Goal: Task Accomplishment & Management: Complete application form

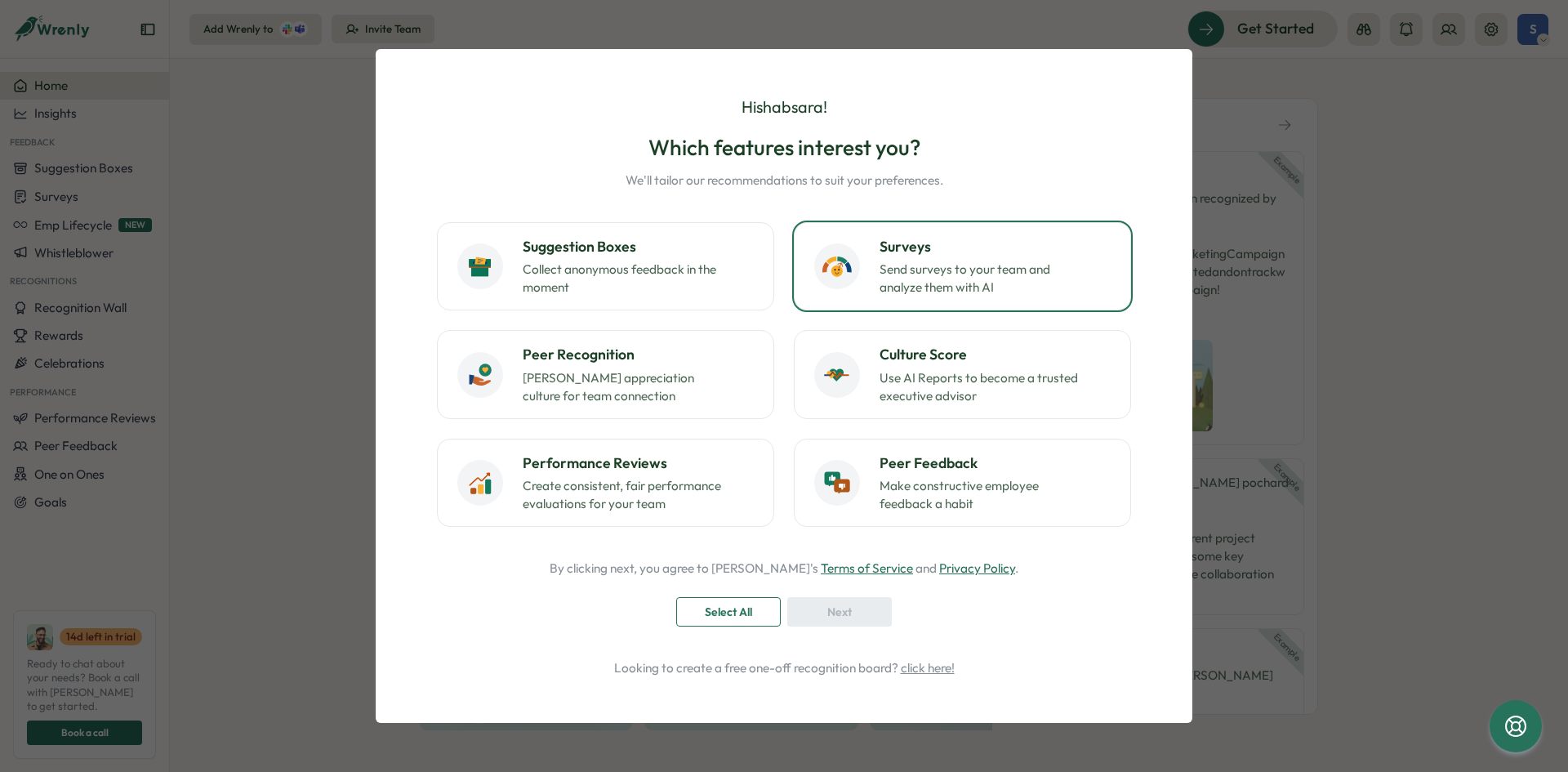
click at [951, 291] on p "Send surveys to your team and analyze them with AI" at bounding box center [982, 278] width 204 height 36
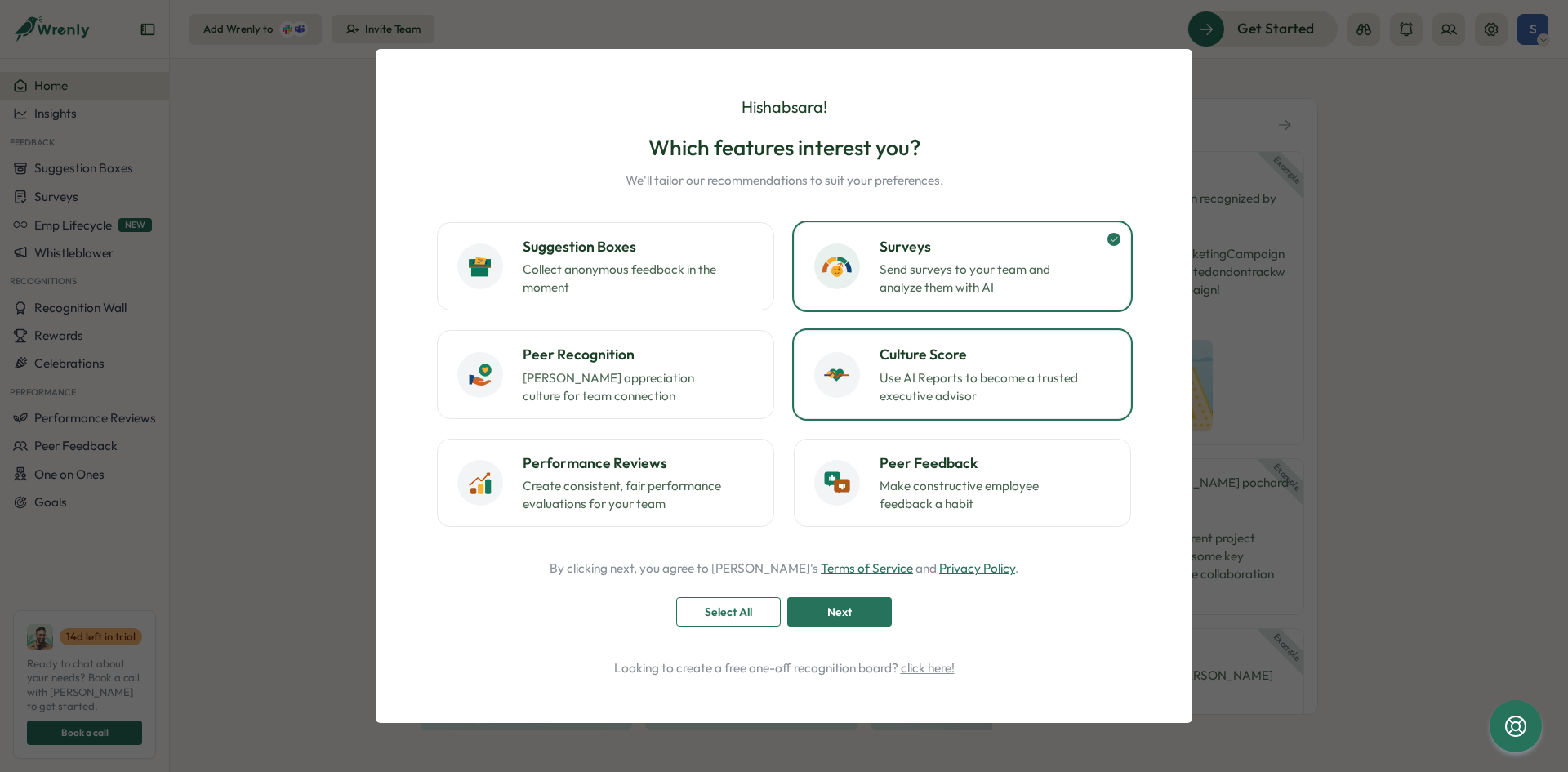
click at [992, 385] on p "Use AI Reports to become a trusted executive advisor" at bounding box center [982, 387] width 204 height 36
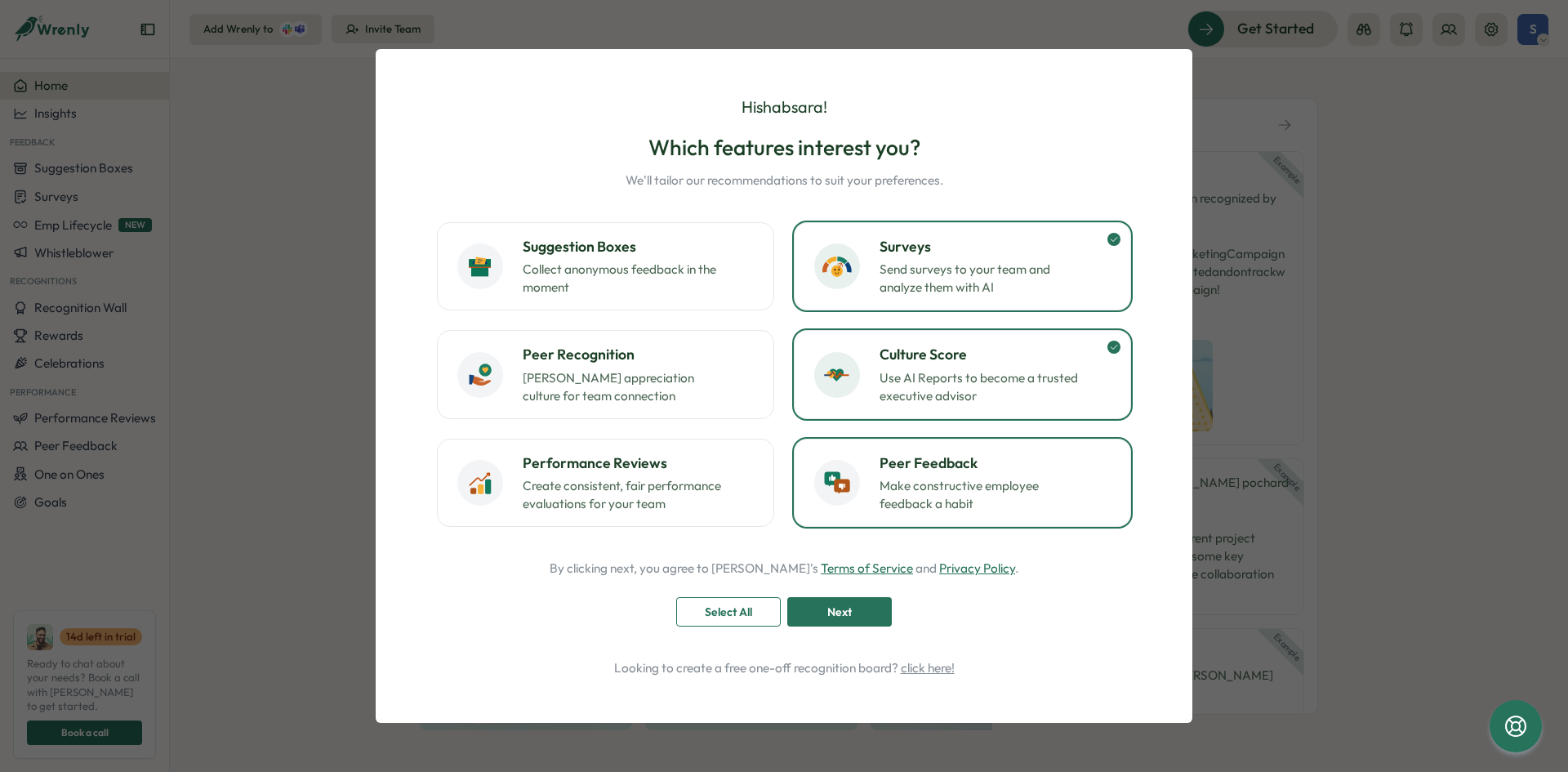
click at [997, 463] on h3 "Peer Feedback" at bounding box center [995, 463] width 231 height 22
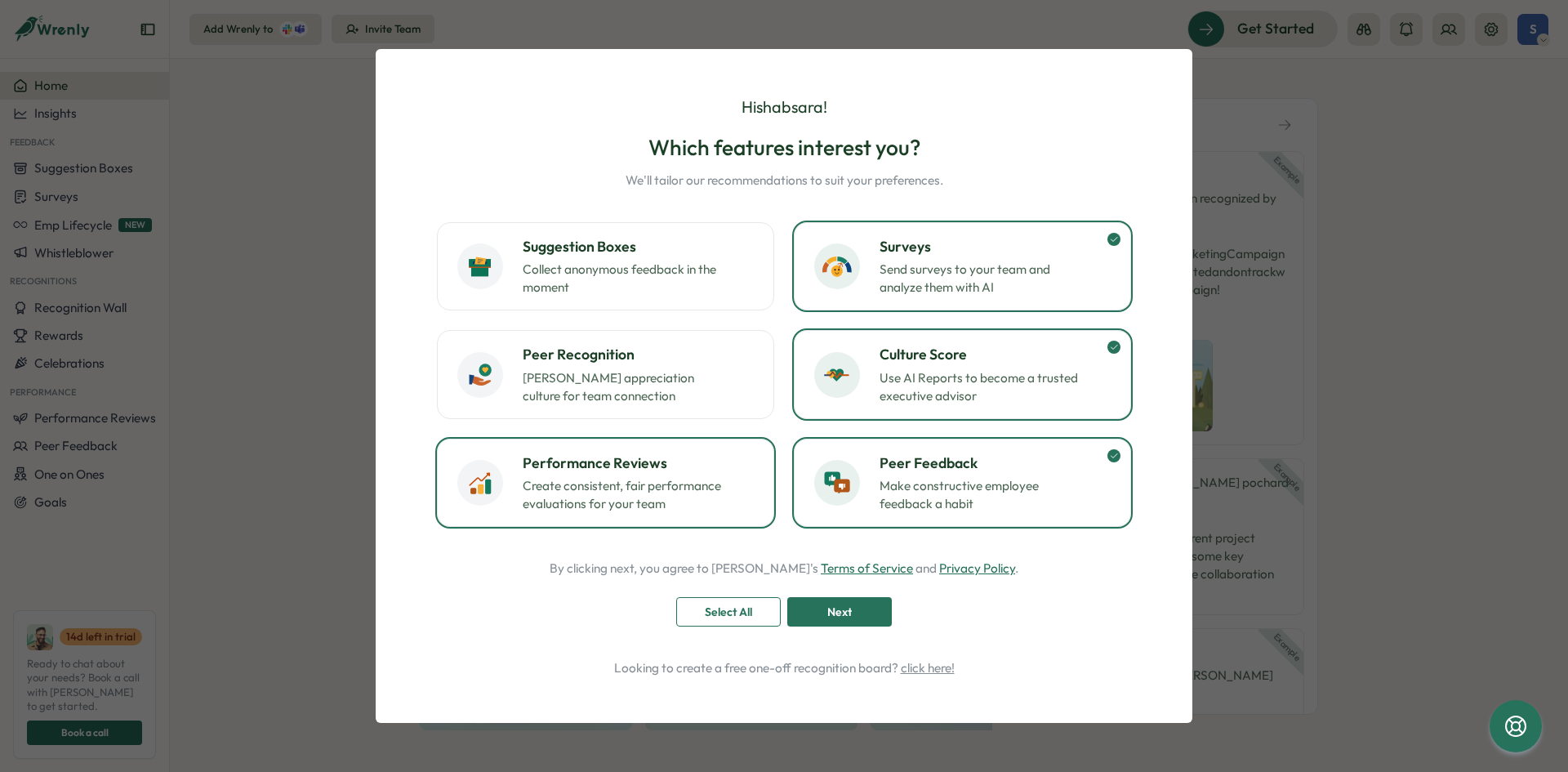
click at [732, 489] on div "Performance Reviews Create consistent, fair performance evaluations for your te…" at bounding box center [638, 482] width 231 height 60
click at [657, 387] on p "[PERSON_NAME] appreciation culture for team connection" at bounding box center [624, 387] width 204 height 36
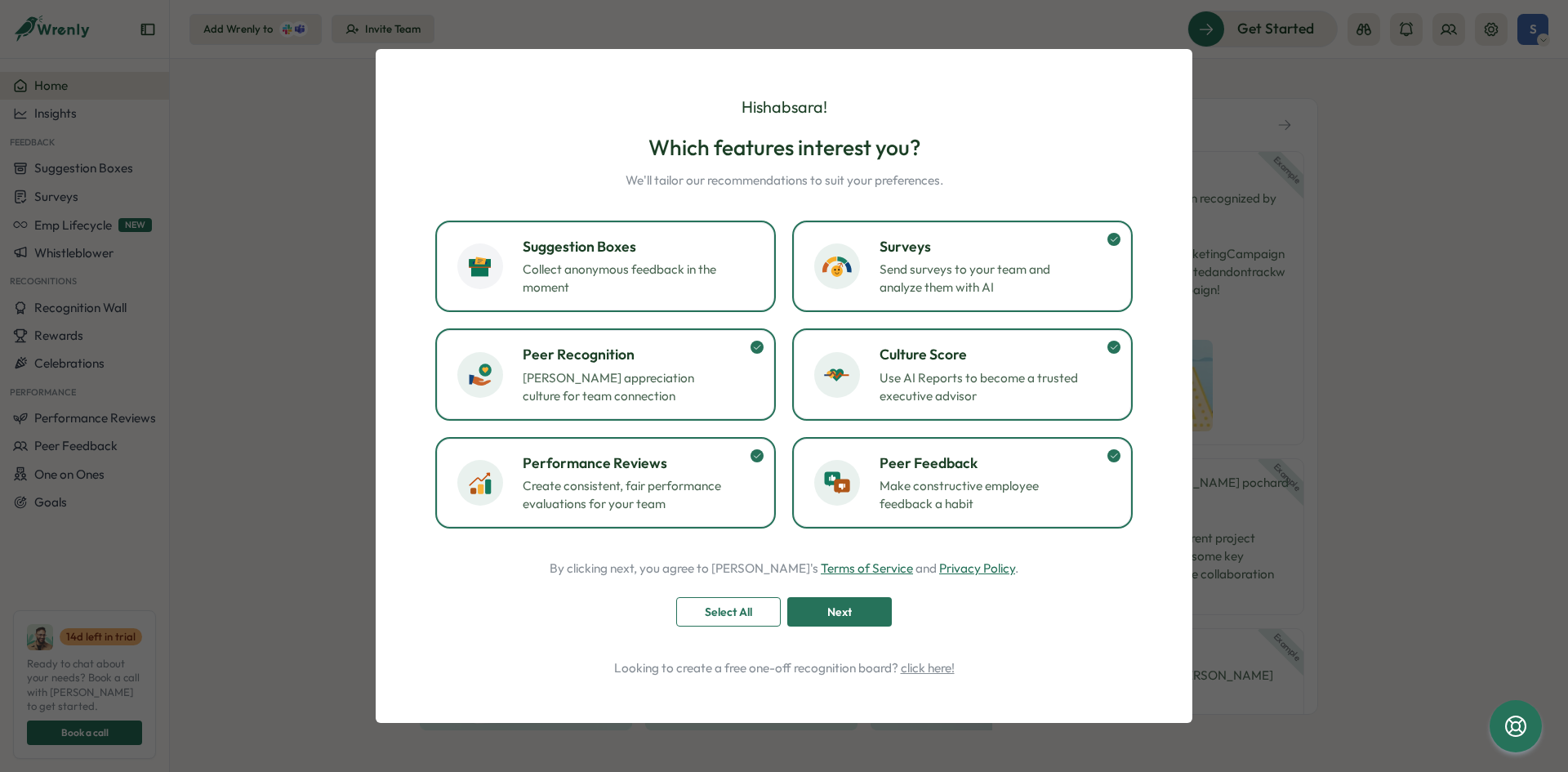
click at [621, 285] on p "Collect anonymous feedback in the moment" at bounding box center [624, 278] width 204 height 36
click at [874, 607] on div "Next" at bounding box center [839, 612] width 74 height 28
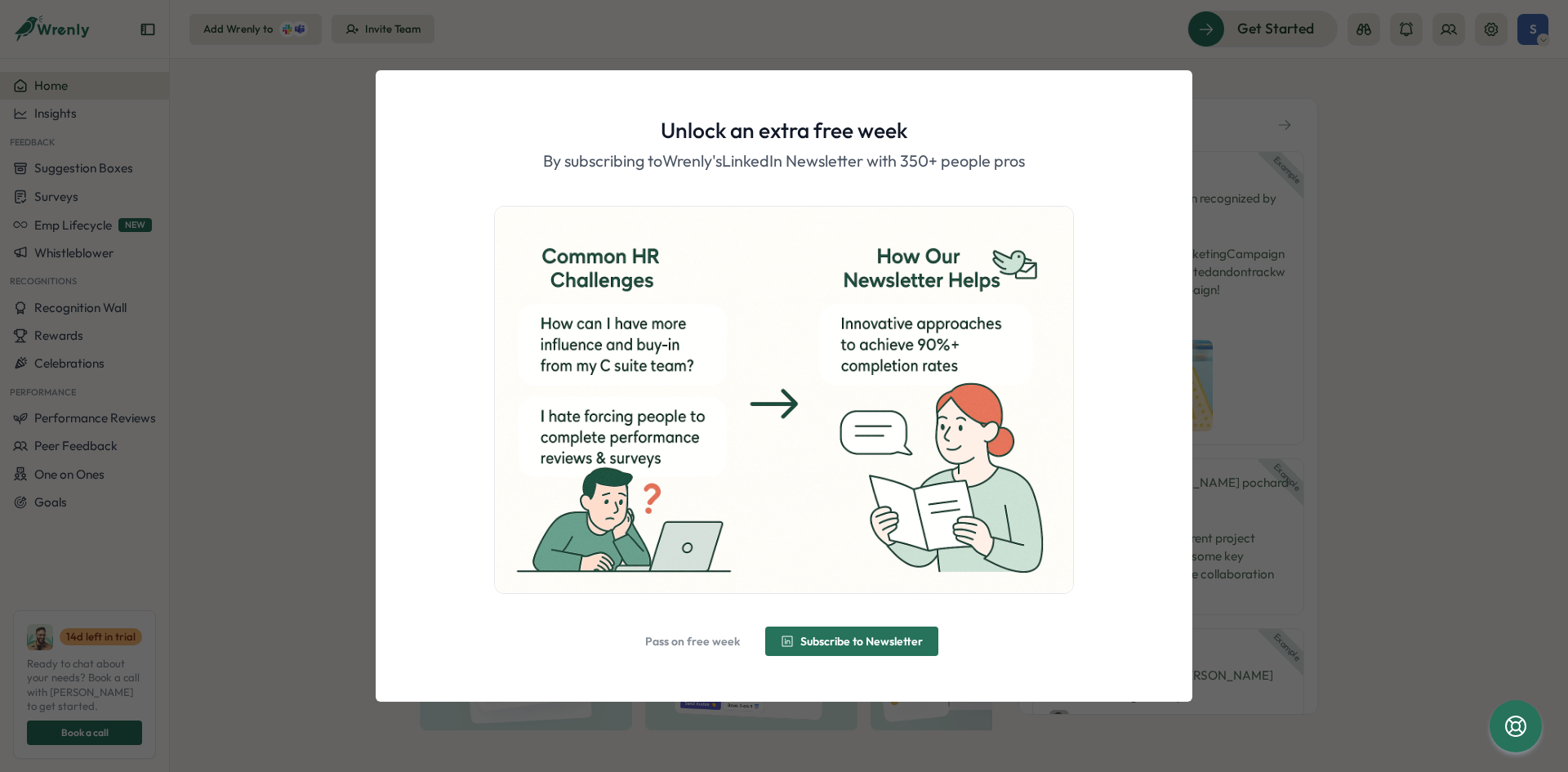
click at [897, 647] on span "Subscribe to Newsletter" at bounding box center [862, 640] width 122 height 12
click at [841, 641] on button "Alright, done!" at bounding box center [784, 640] width 121 height 30
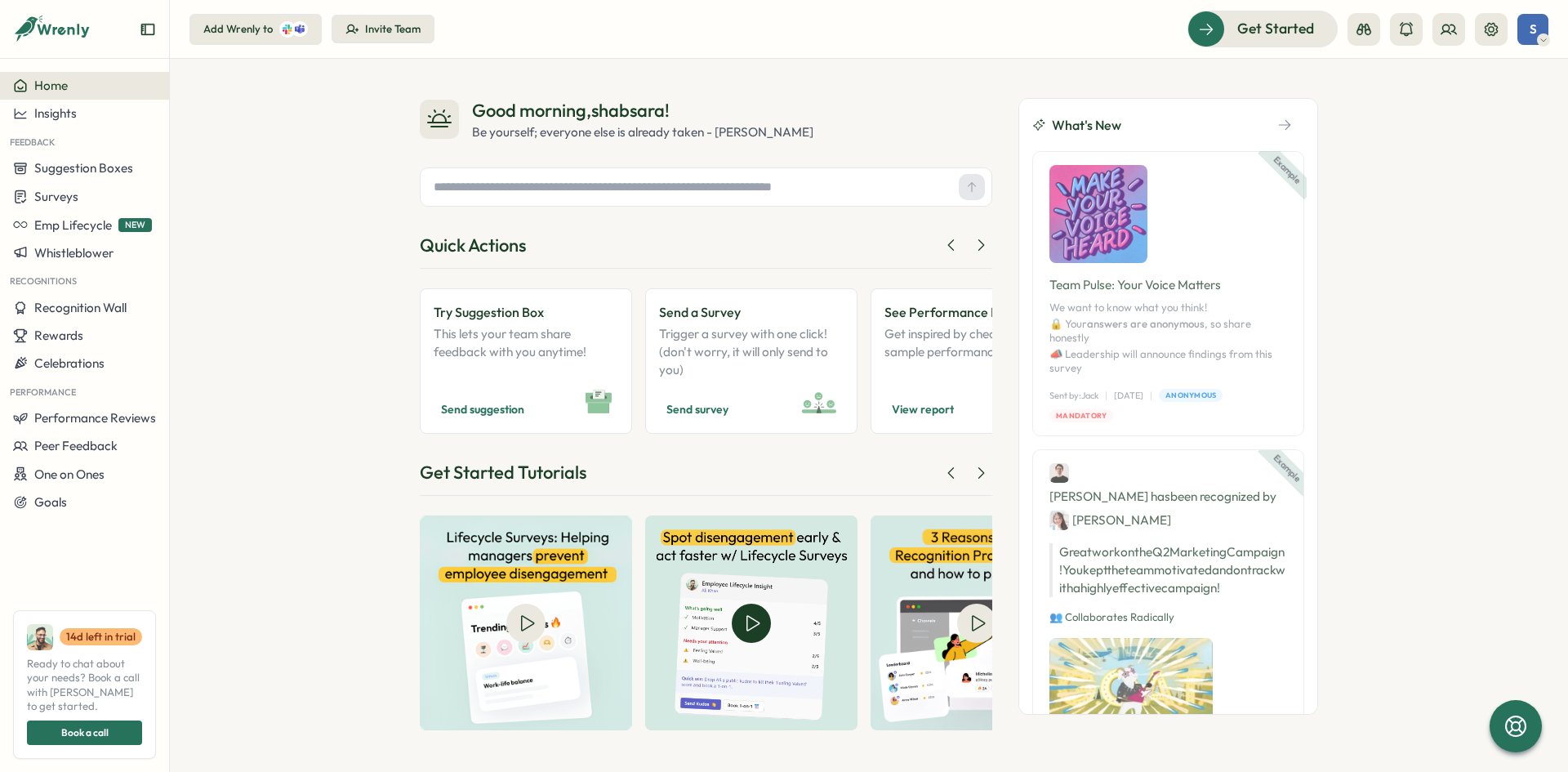
click at [841, 641] on img at bounding box center [751, 622] width 213 height 214
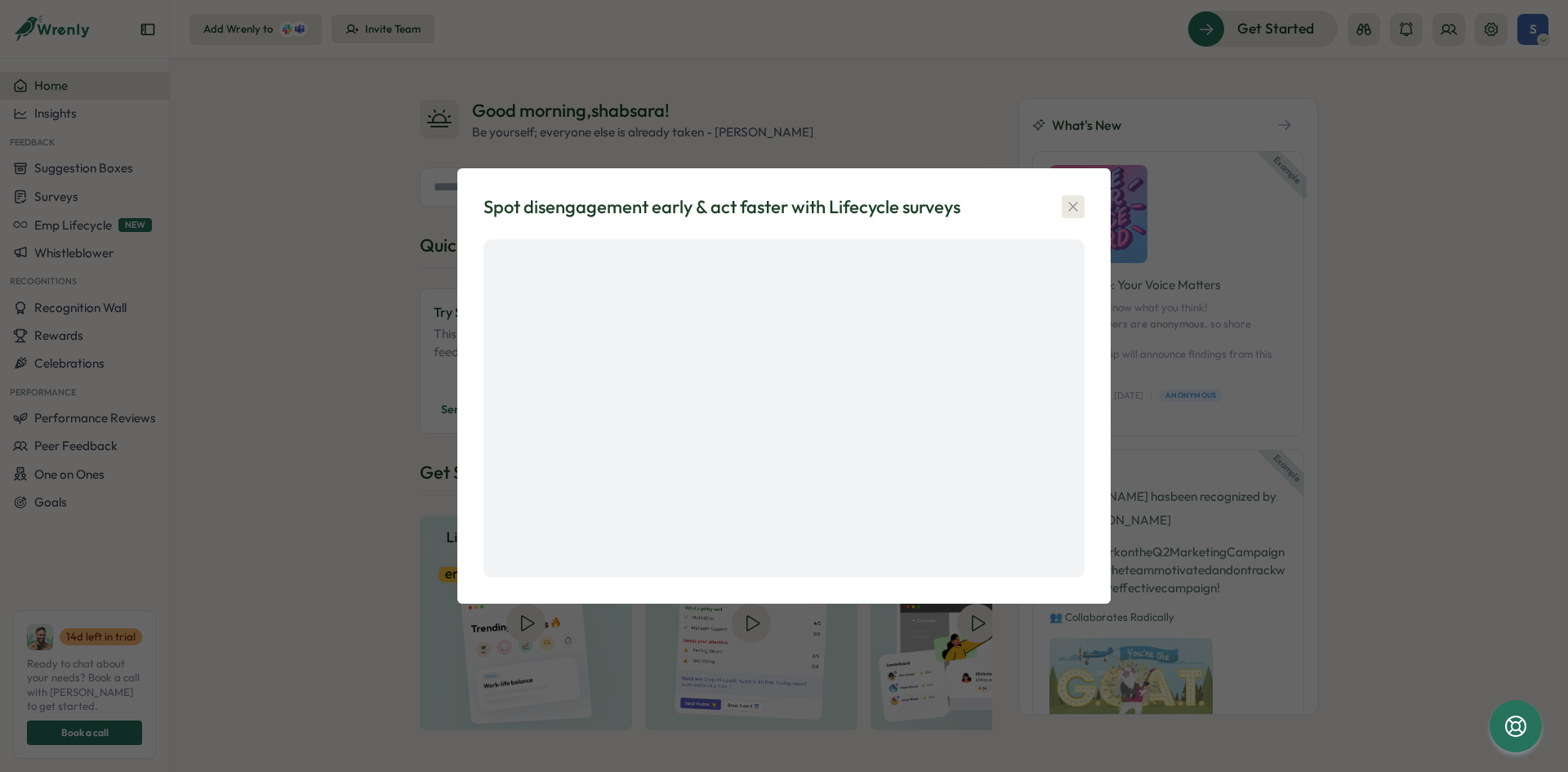
click at [1069, 205] on icon "button" at bounding box center [1073, 206] width 16 height 16
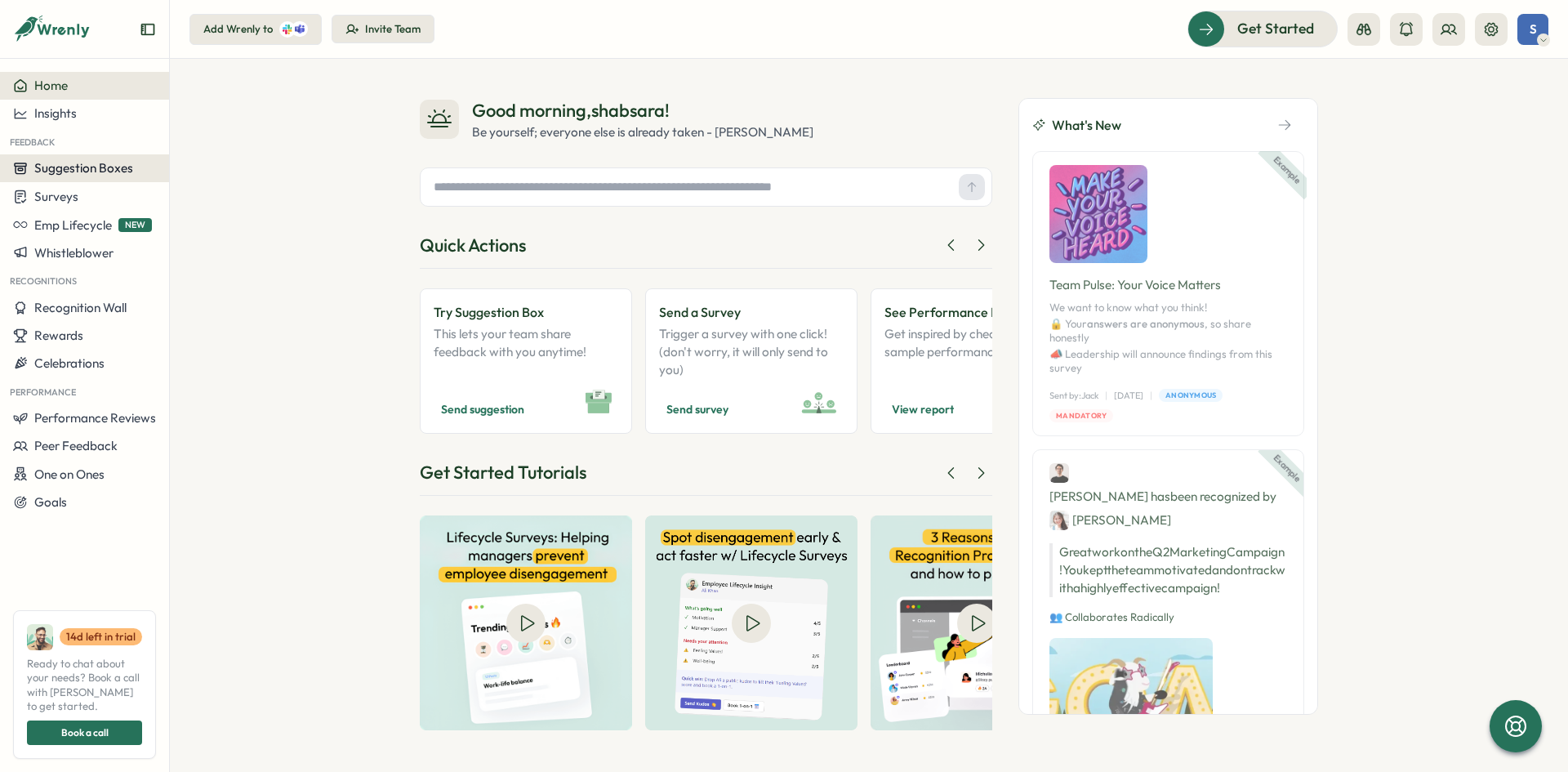
click at [43, 177] on button "Suggestion Boxes" at bounding box center [85, 168] width 169 height 28
click at [50, 198] on span "Surveys" at bounding box center [56, 195] width 44 height 15
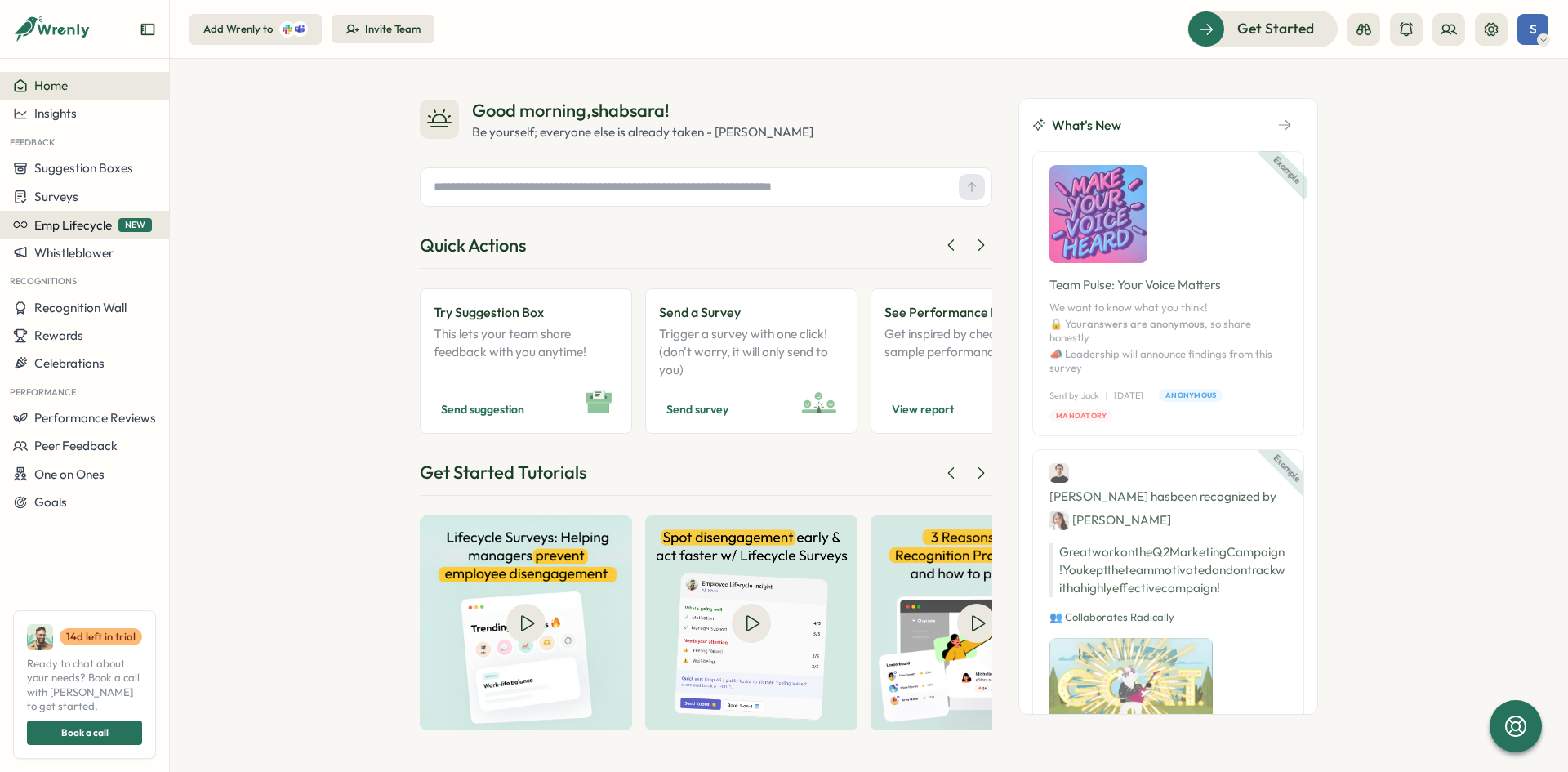
click at [57, 217] on span "Emp Lifecycle" at bounding box center [73, 224] width 77 height 15
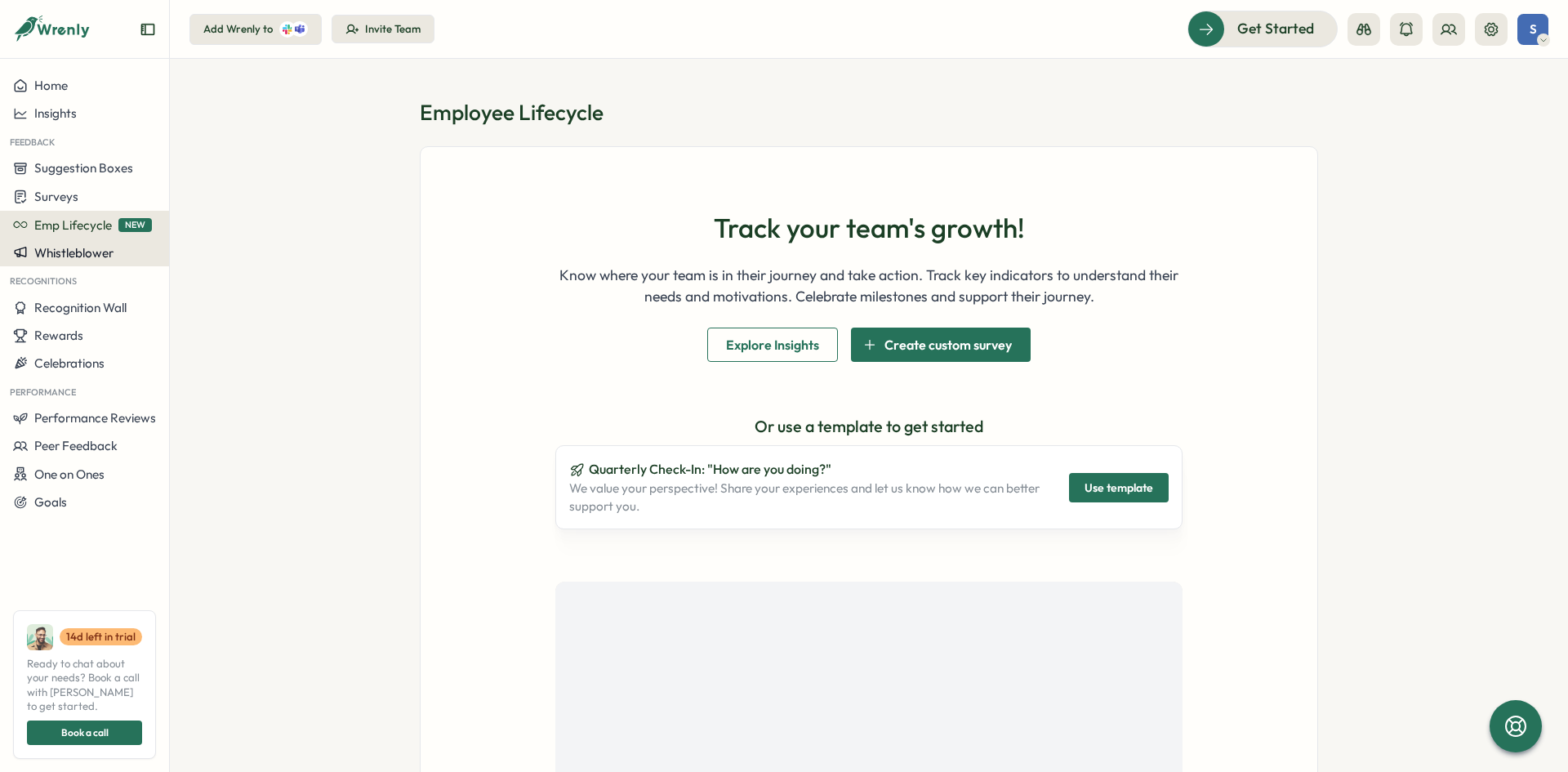
click at [68, 257] on span "Whistleblower" at bounding box center [74, 252] width 79 height 15
click at [92, 304] on span "Recognition Wall" at bounding box center [80, 307] width 92 height 15
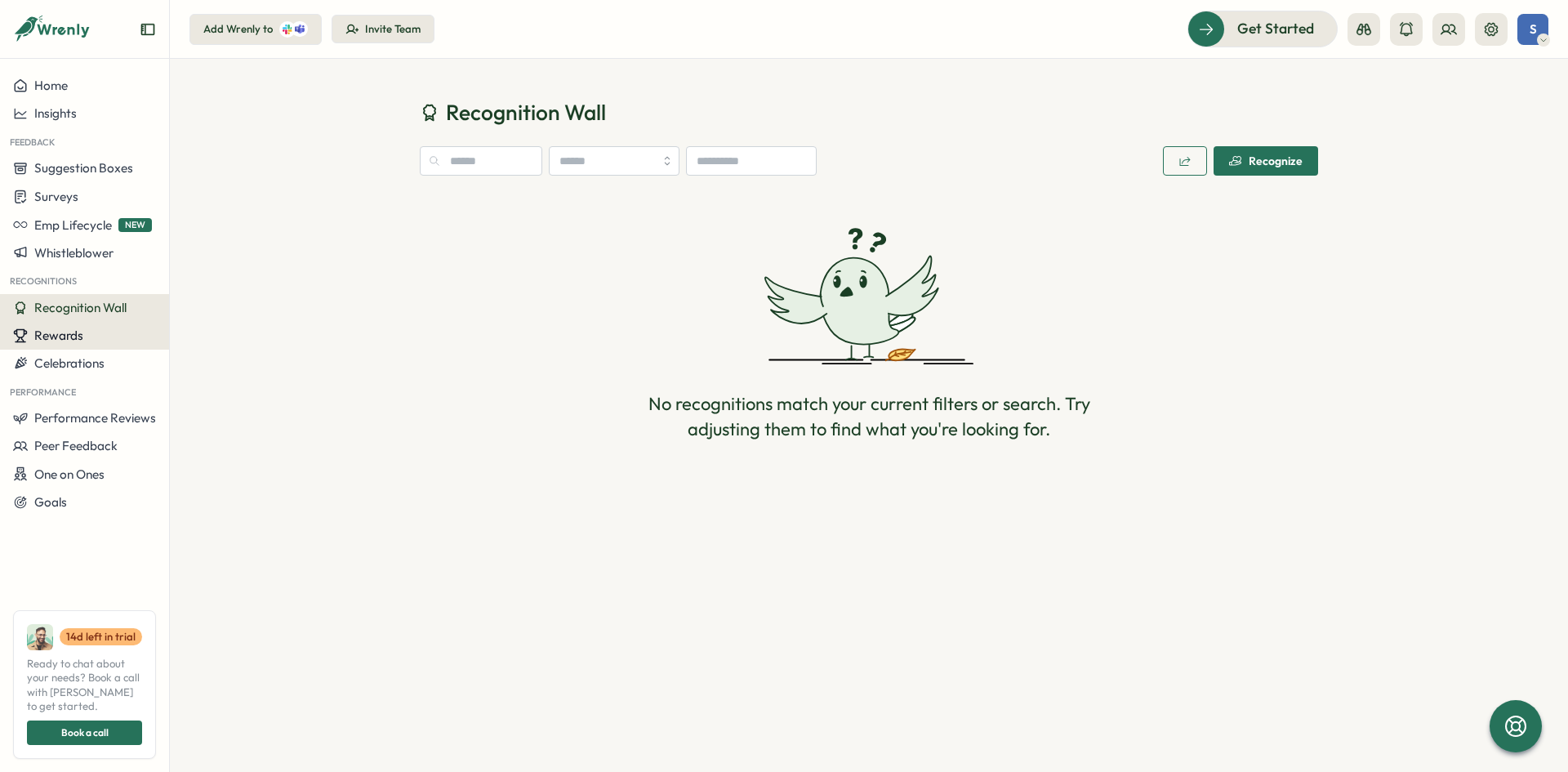
click at [100, 334] on div "Rewards" at bounding box center [85, 335] width 143 height 14
click at [101, 360] on span "Celebrations" at bounding box center [69, 362] width 70 height 15
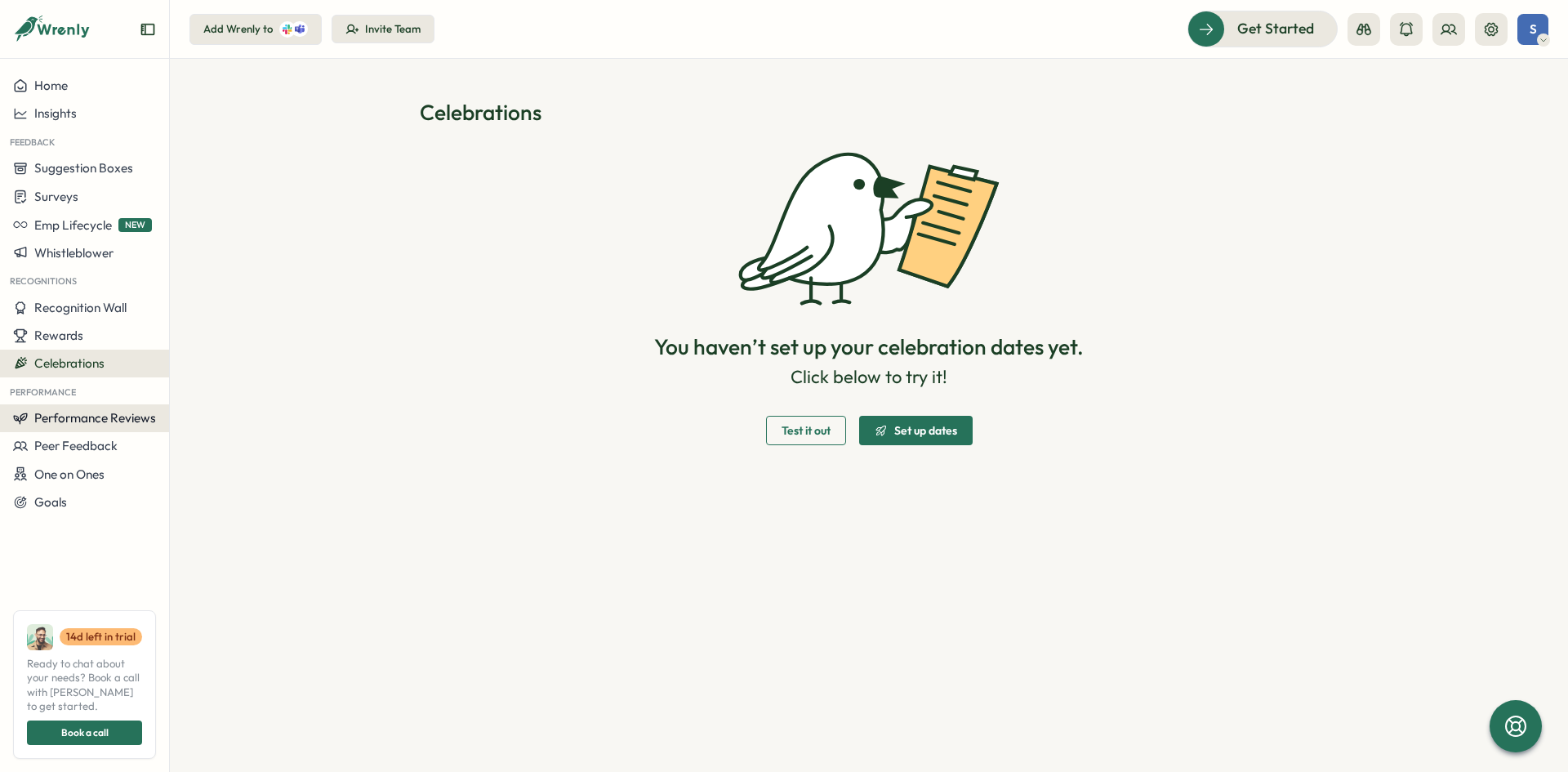
click at [127, 416] on span "Performance Reviews" at bounding box center [95, 417] width 122 height 15
